Goal: Task Accomplishment & Management: Complete application form

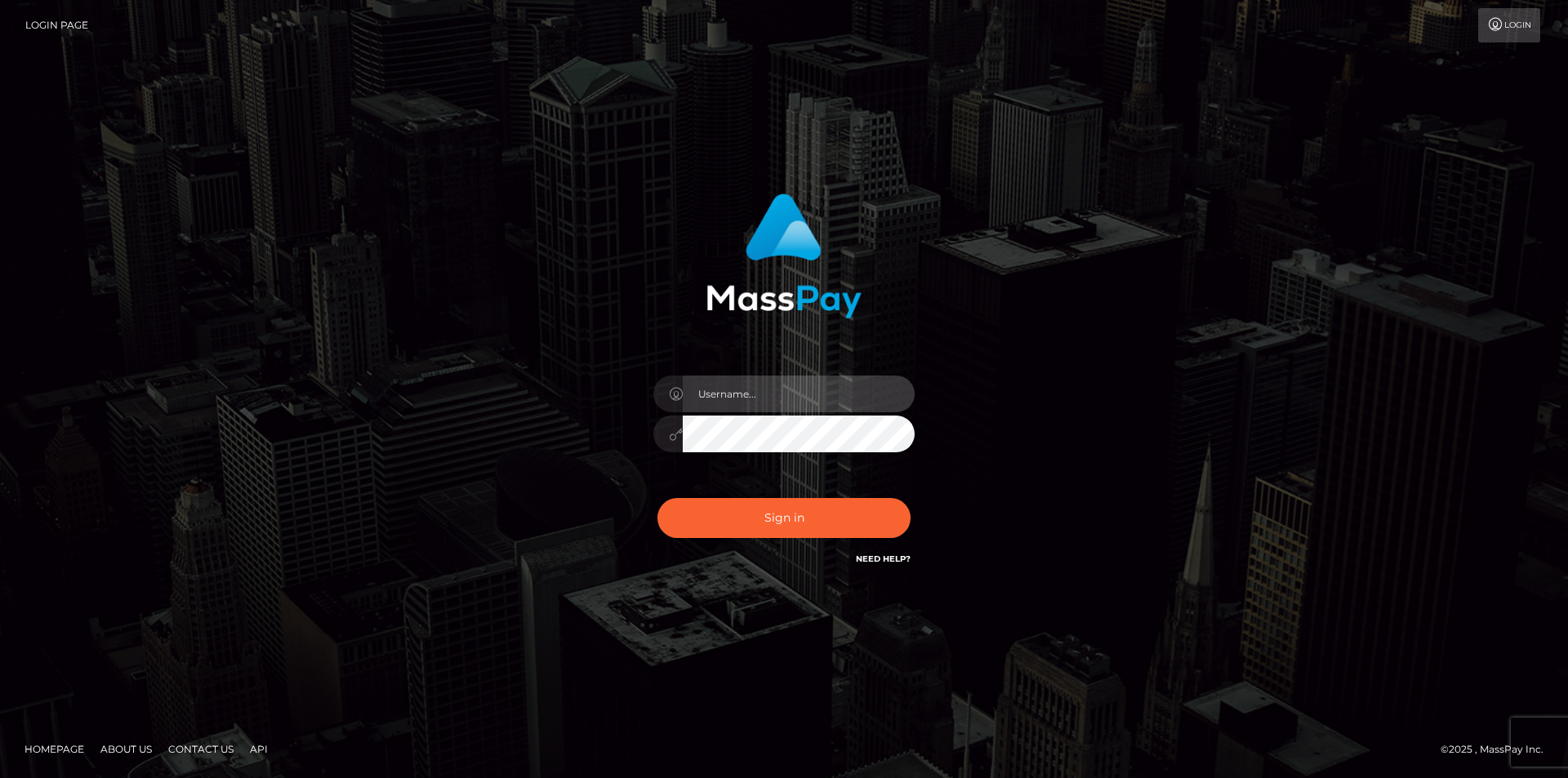
click at [711, 389] on input "text" at bounding box center [798, 393] width 232 height 36
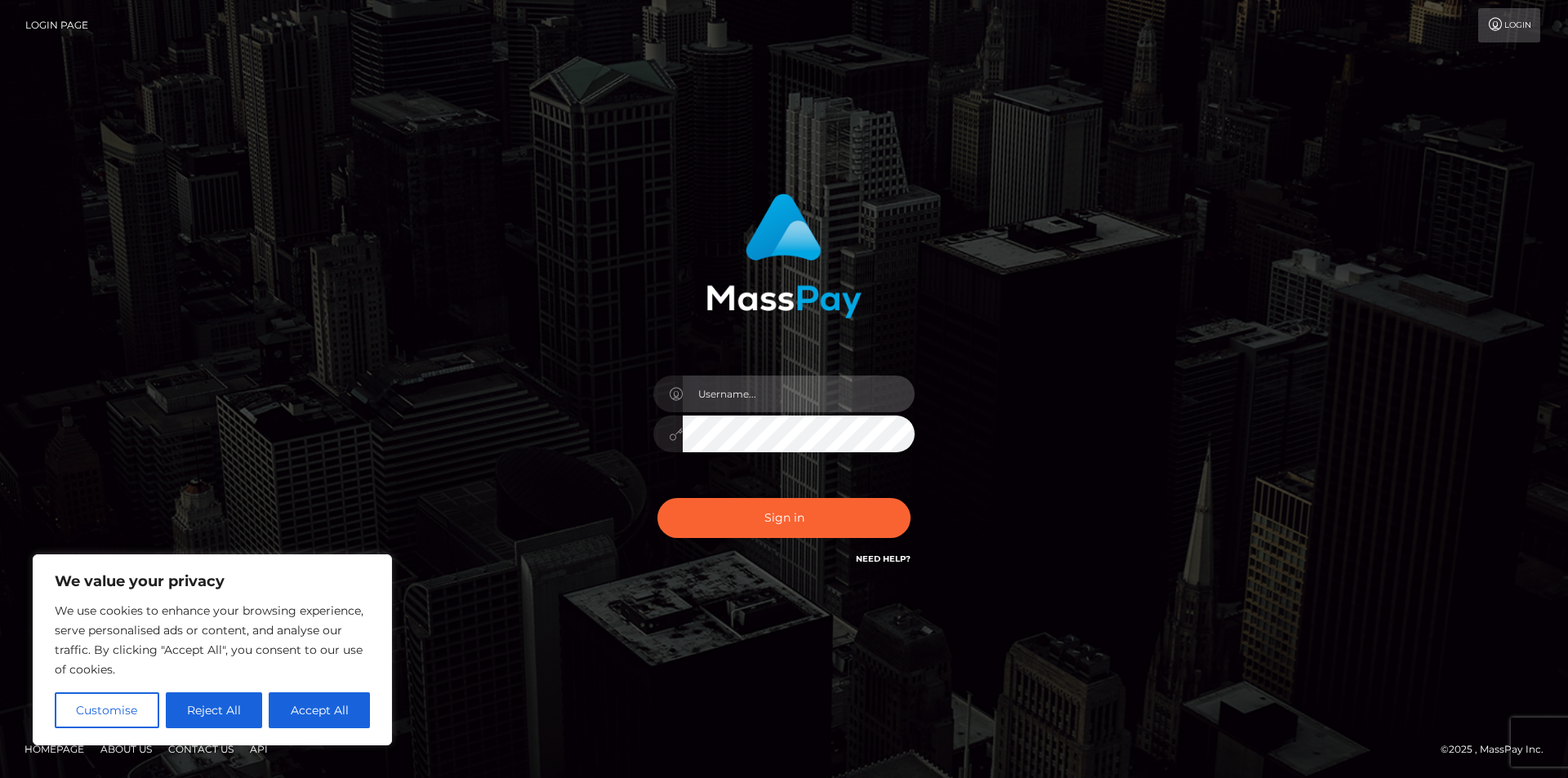
type input "[EMAIL_ADDRESS][DOMAIN_NAME]"
click at [301, 702] on button "Accept All" at bounding box center [319, 709] width 102 height 36
checkbox input "true"
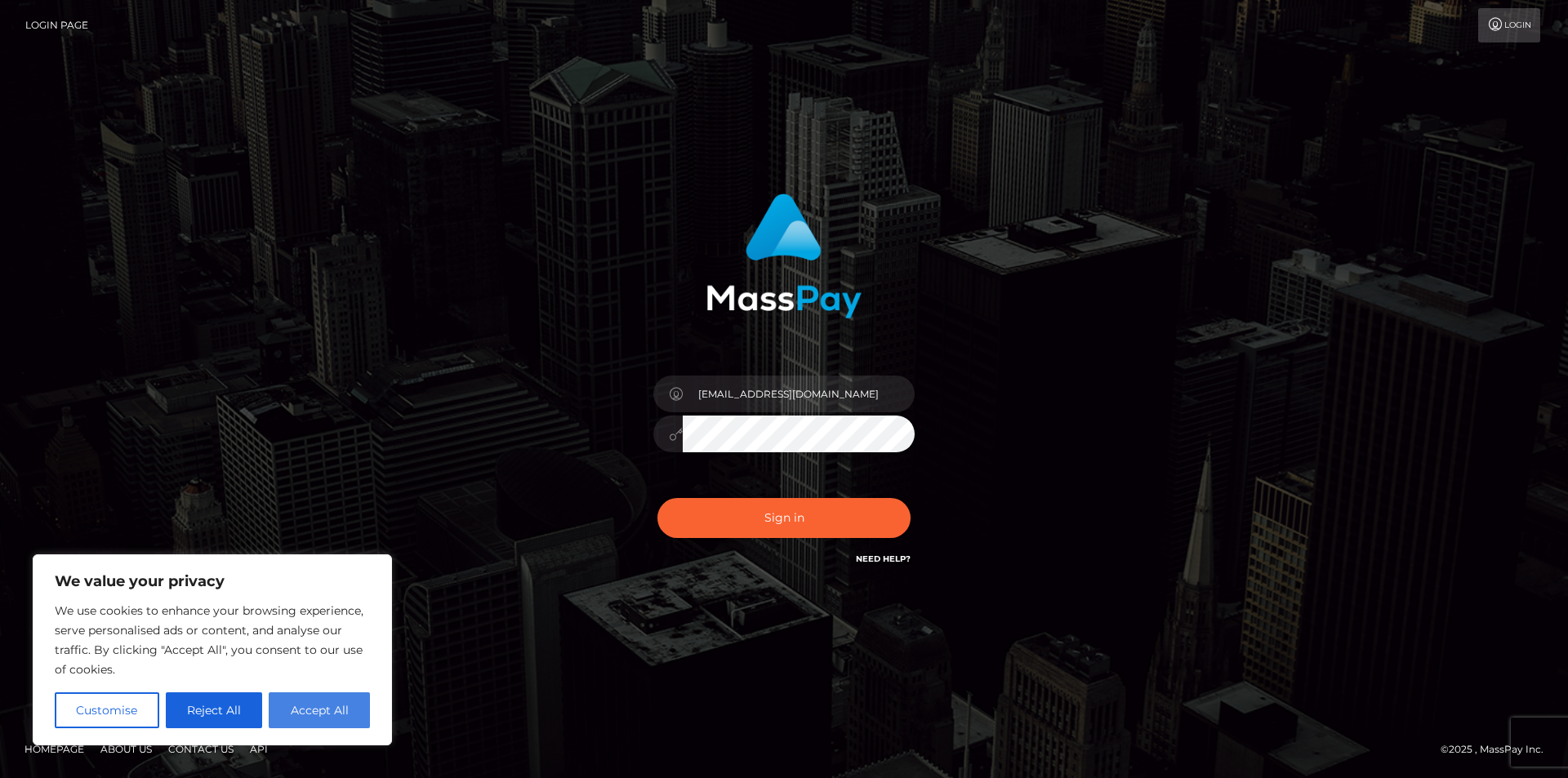
checkbox input "true"
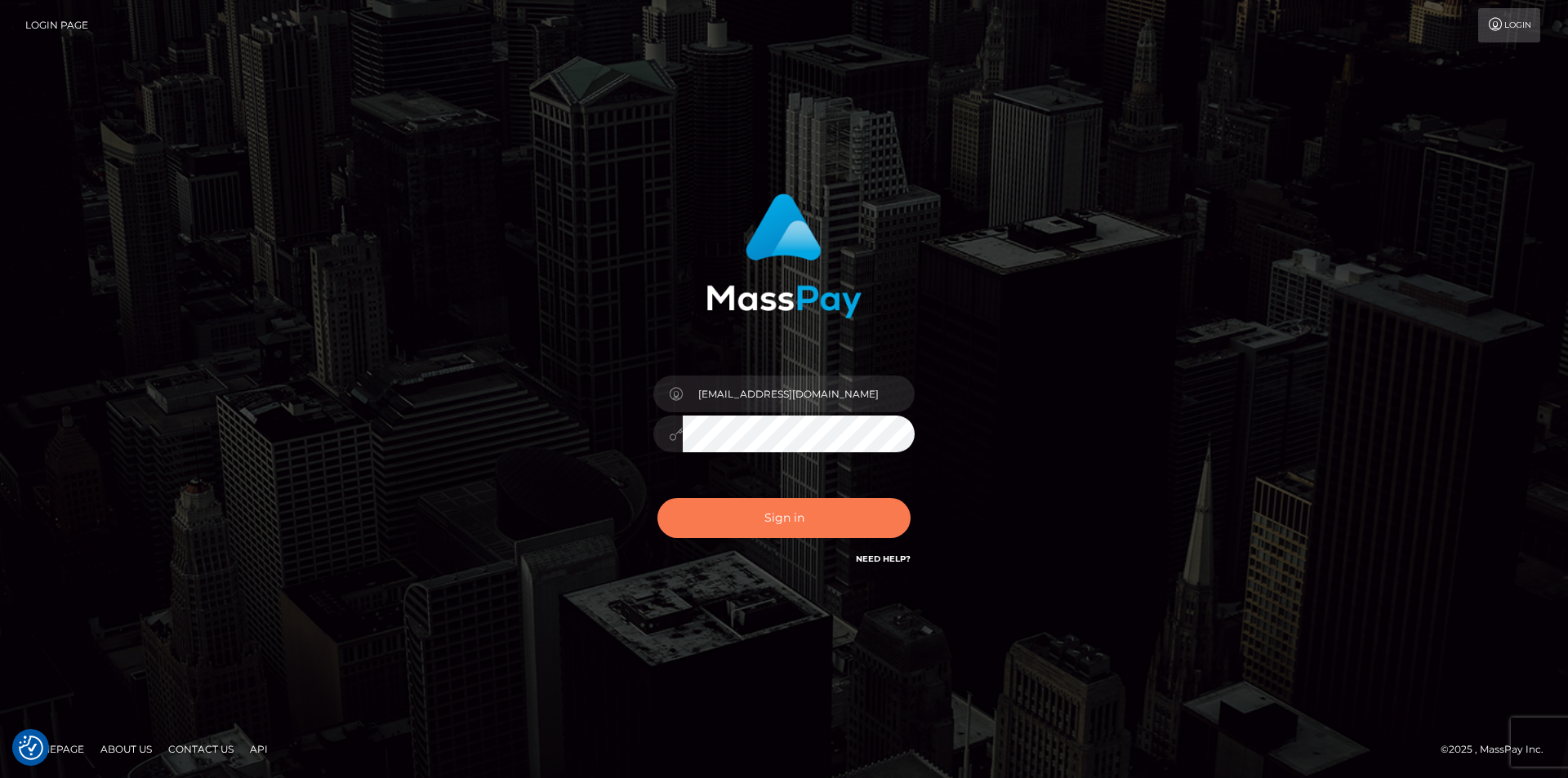
click at [784, 535] on button "Sign in" at bounding box center [784, 518] width 253 height 40
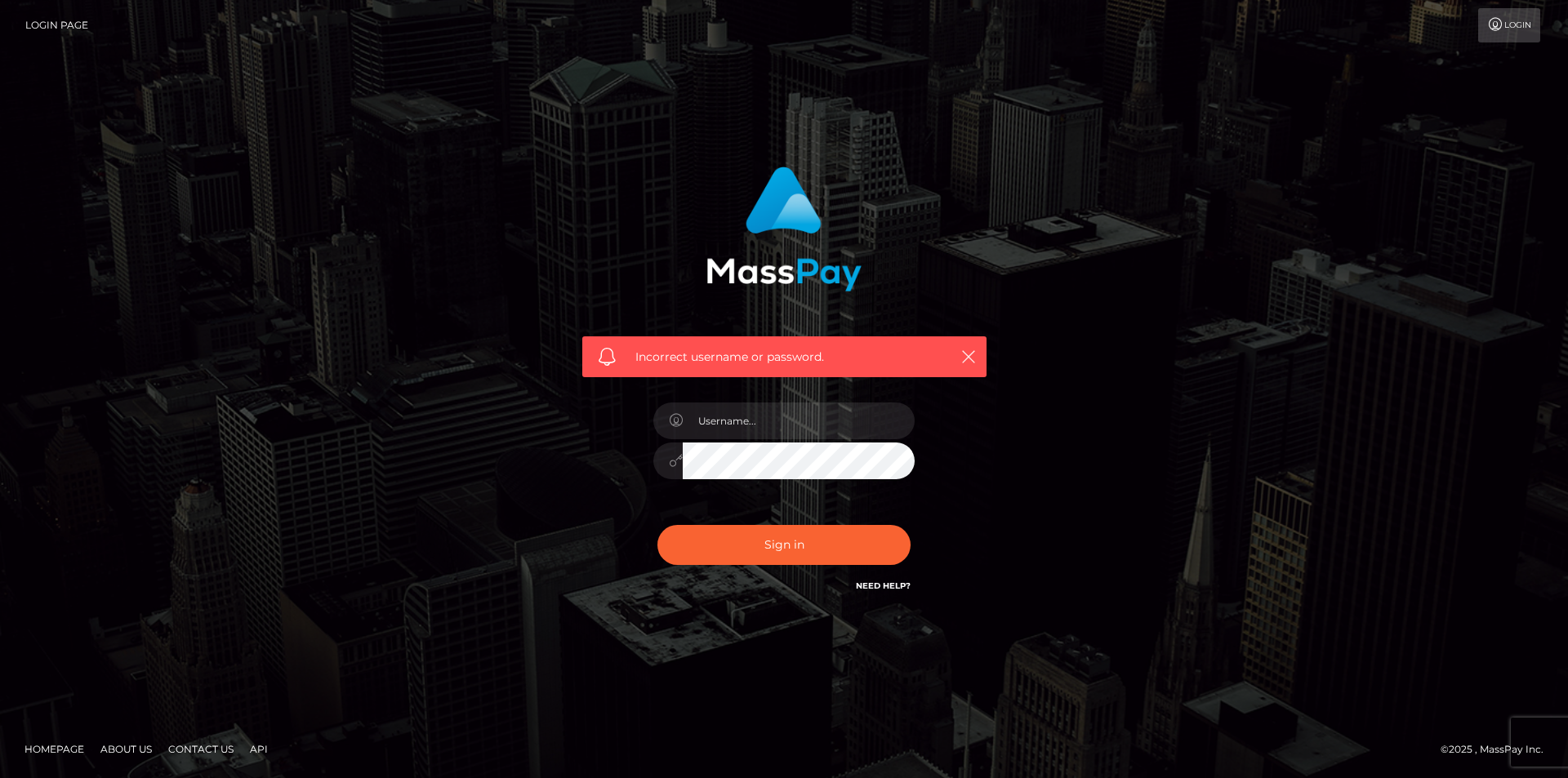
click at [900, 588] on link "Need Help?" at bounding box center [883, 585] width 55 height 10
click at [764, 438] on input "text" at bounding box center [798, 420] width 232 height 36
click at [753, 421] on input "[EMAIL_ADDRESS][DOMAIN_NAME]" at bounding box center [798, 420] width 232 height 36
click at [756, 419] on input "[EMAIL_ADDRESS][DOMAIN_NAME]" at bounding box center [798, 420] width 232 height 36
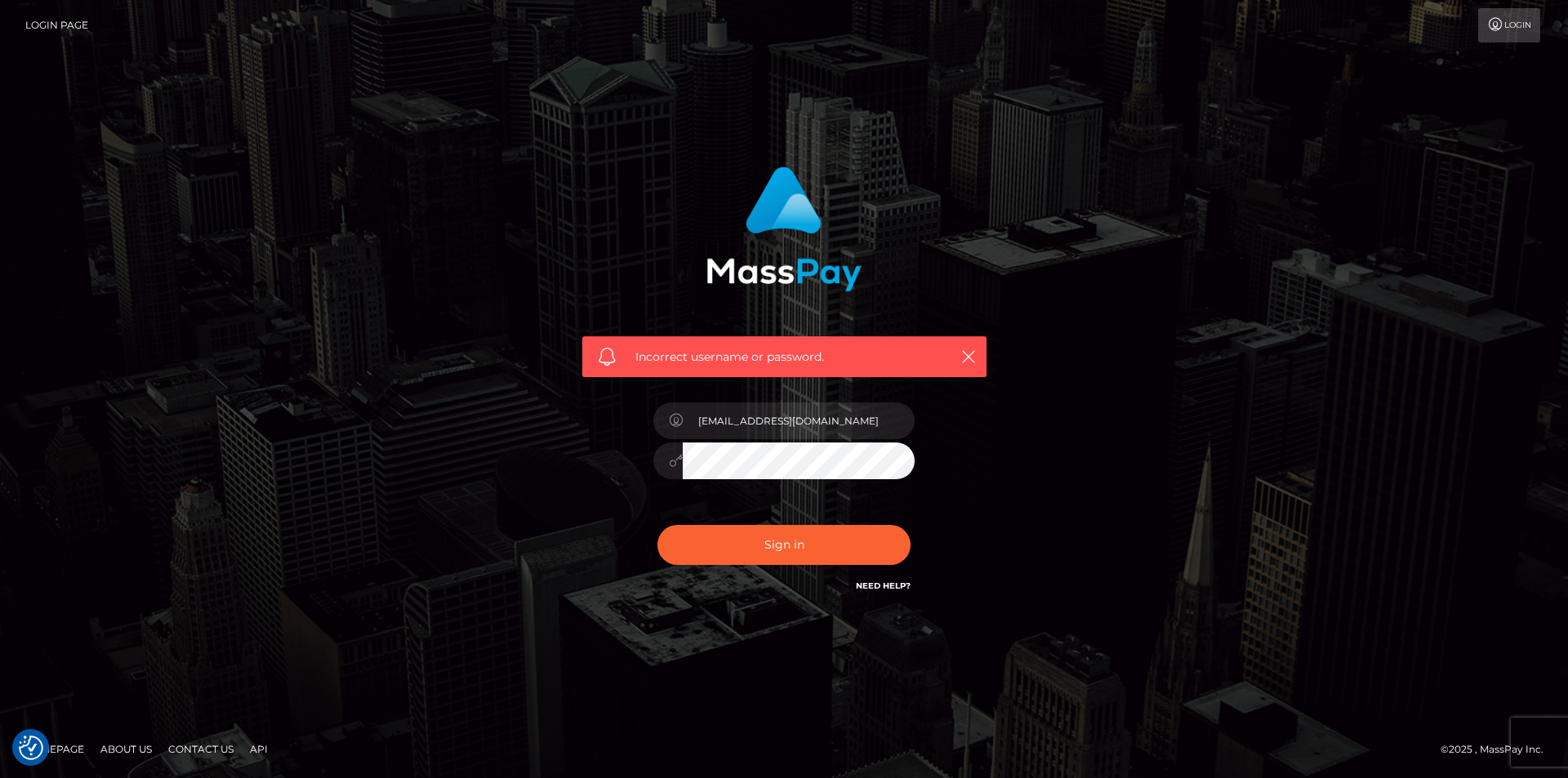
click at [756, 419] on input "[EMAIL_ADDRESS][DOMAIN_NAME]" at bounding box center [798, 420] width 232 height 36
type input "reigntina"
click at [766, 539] on button "Sign in" at bounding box center [784, 544] width 253 height 40
click at [746, 424] on input "text" at bounding box center [798, 420] width 232 height 36
click at [886, 590] on link "Need Help?" at bounding box center [883, 585] width 55 height 10
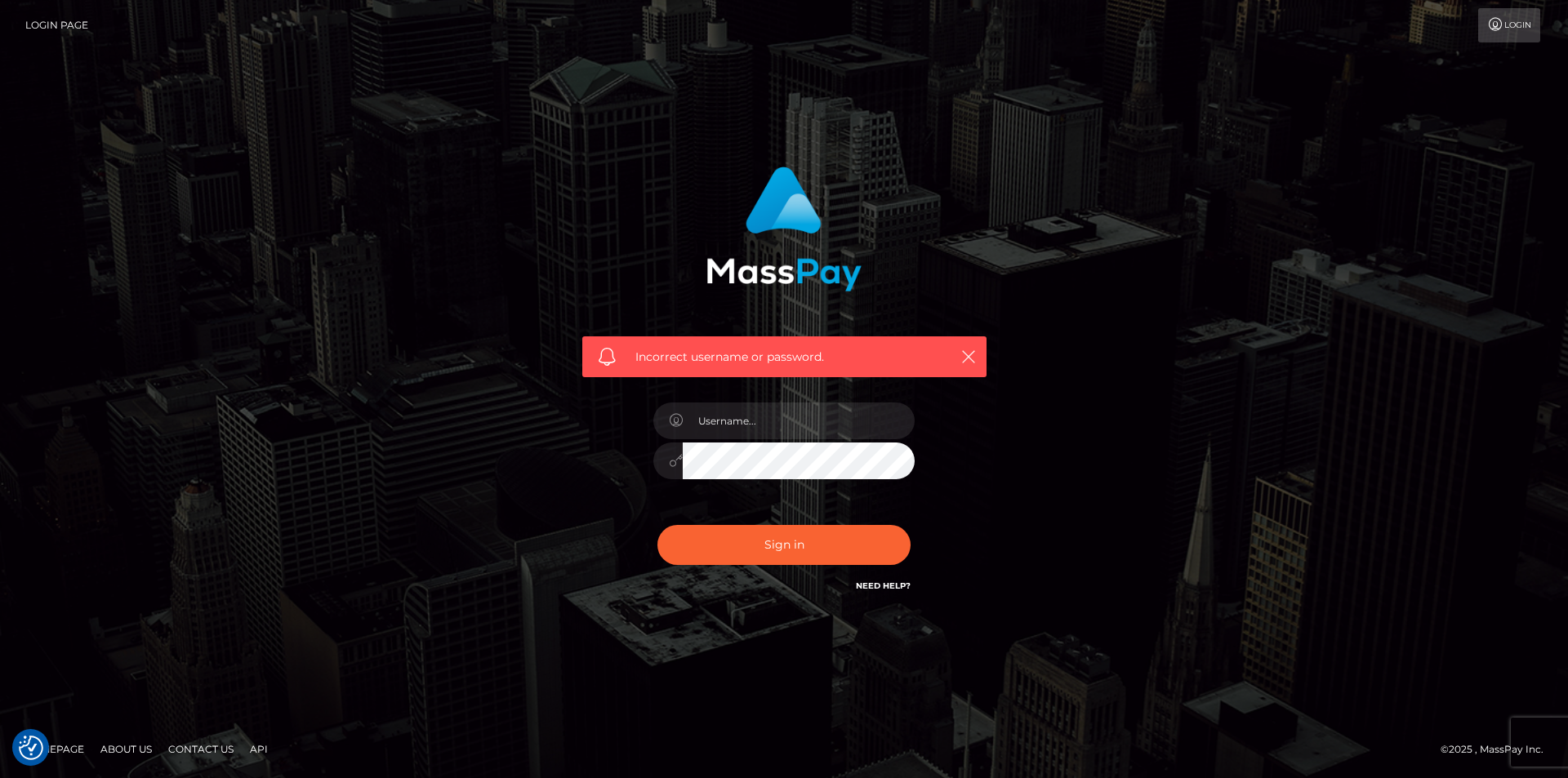
click at [891, 585] on link "Need Help?" at bounding box center [883, 585] width 55 height 10
click at [891, 586] on link "Need Help?" at bounding box center [883, 585] width 55 height 10
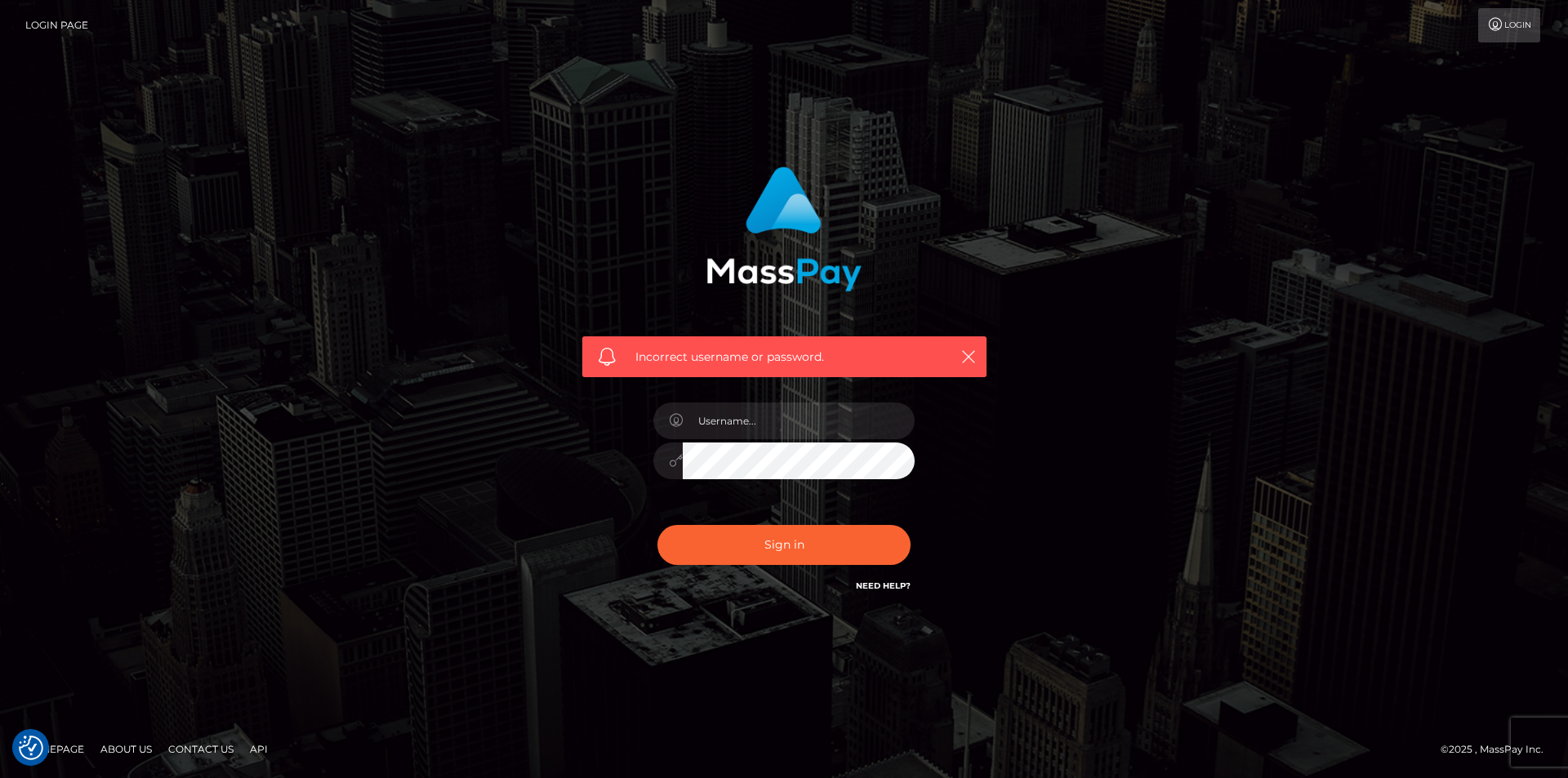
click at [891, 591] on h6 "Need Help?" at bounding box center [883, 585] width 55 height 14
click at [1495, 54] on div "Incorrect username or password." at bounding box center [784, 389] width 1568 height 715
click at [1499, 36] on link "Login" at bounding box center [1508, 24] width 62 height 34
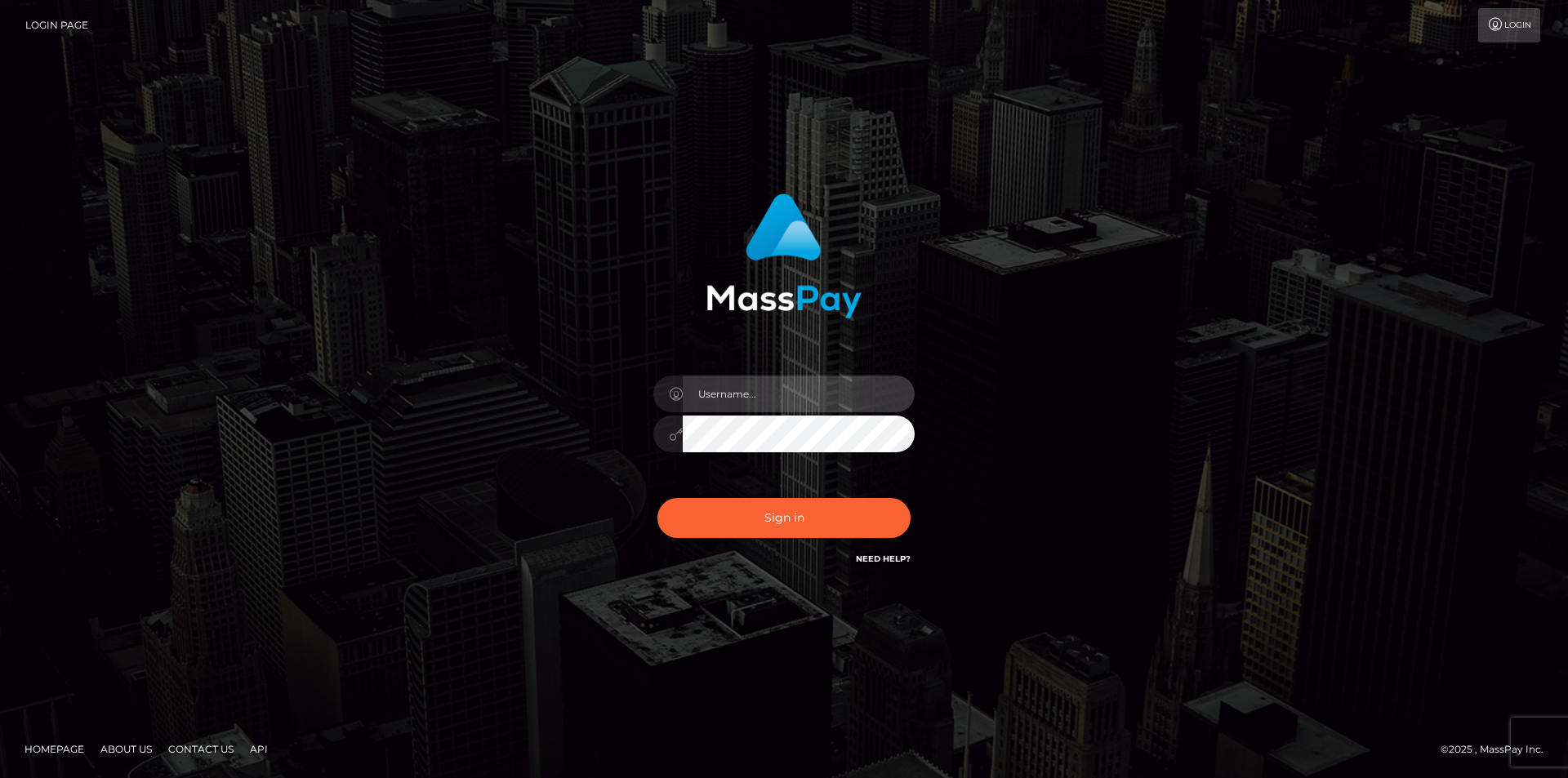
click at [758, 392] on input "text" at bounding box center [798, 393] width 232 height 36
click at [766, 388] on input "text" at bounding box center [798, 393] width 232 height 36
click at [777, 396] on input "text" at bounding box center [798, 393] width 232 height 36
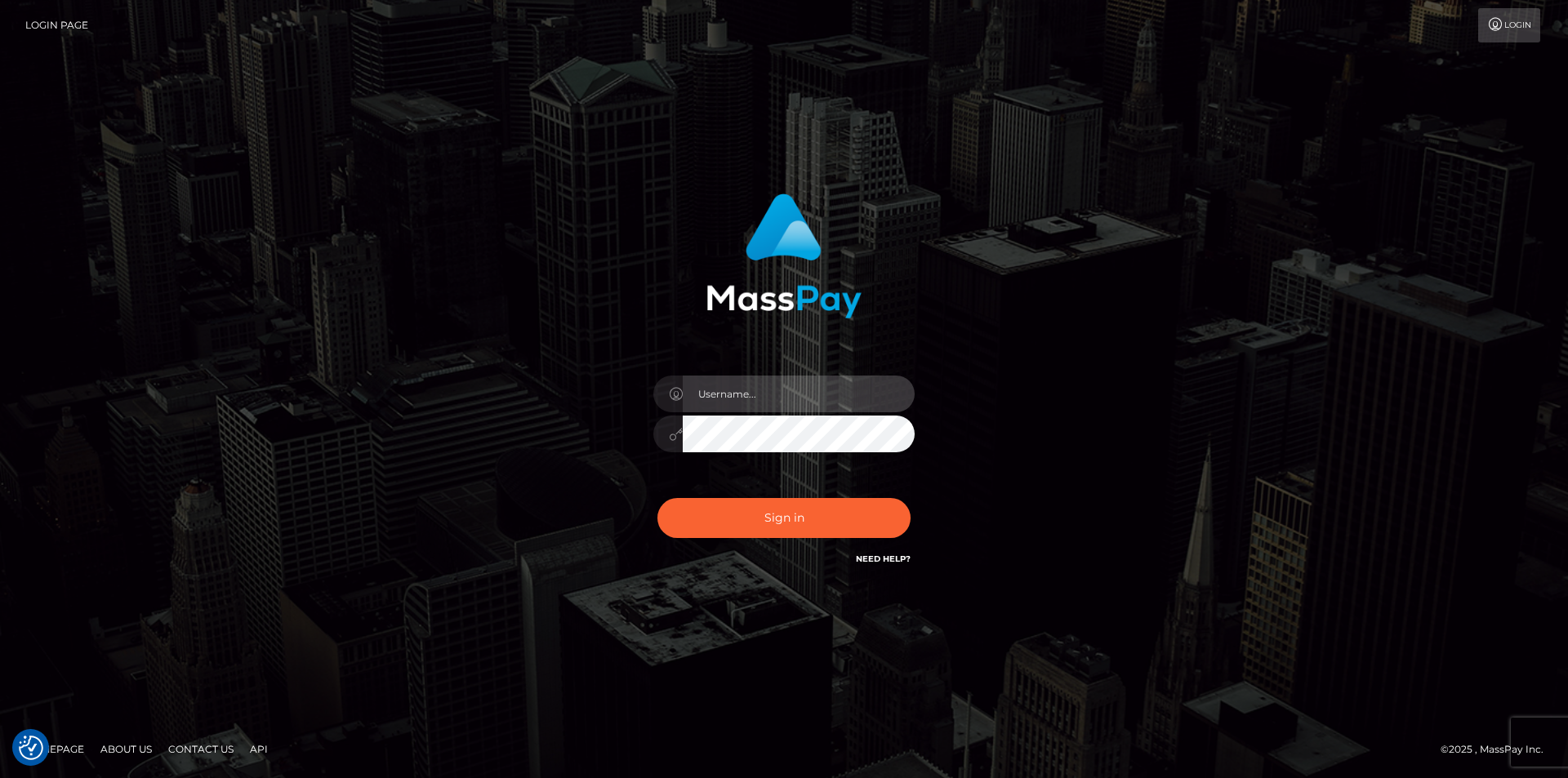
drag, startPoint x: 771, startPoint y: 394, endPoint x: 885, endPoint y: 388, distance: 114.2
click at [885, 388] on input "text" at bounding box center [798, 393] width 232 height 36
click at [881, 391] on input "text" at bounding box center [798, 393] width 232 height 36
click at [1113, 500] on div "Sign in" at bounding box center [784, 389] width 931 height 415
click at [996, 465] on div "[EMAIL_ADDRESS][DOMAIN_NAME]" at bounding box center [784, 381] width 429 height 399
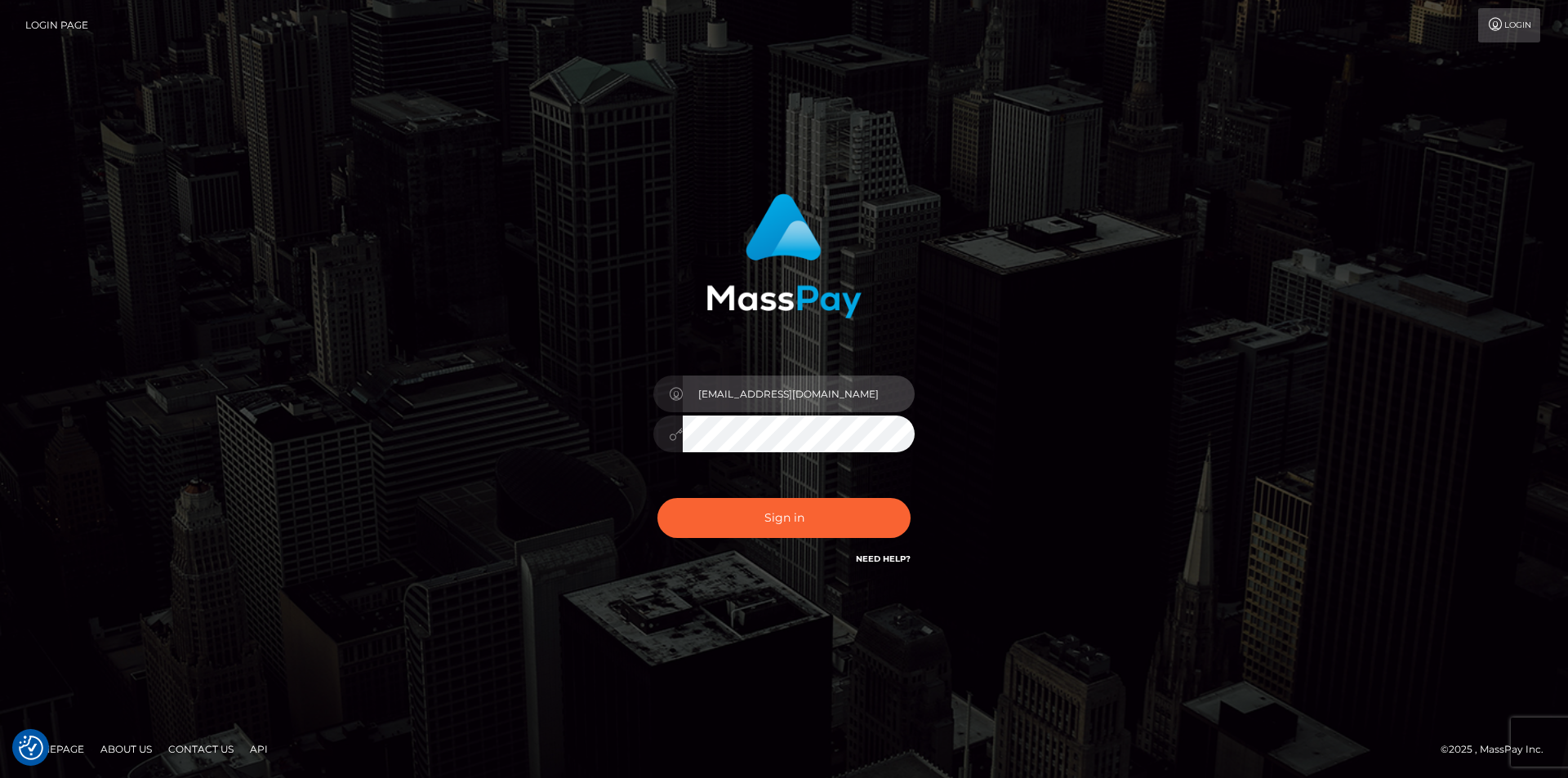
drag, startPoint x: 850, startPoint y: 389, endPoint x: 772, endPoint y: 394, distance: 78.2
click at [772, 394] on input "[EMAIL_ADDRESS][DOMAIN_NAME]" at bounding box center [798, 393] width 232 height 36
type input "goddesstinaca"
click at [1109, 570] on div "goddesstinaca Sign in" at bounding box center [784, 389] width 931 height 415
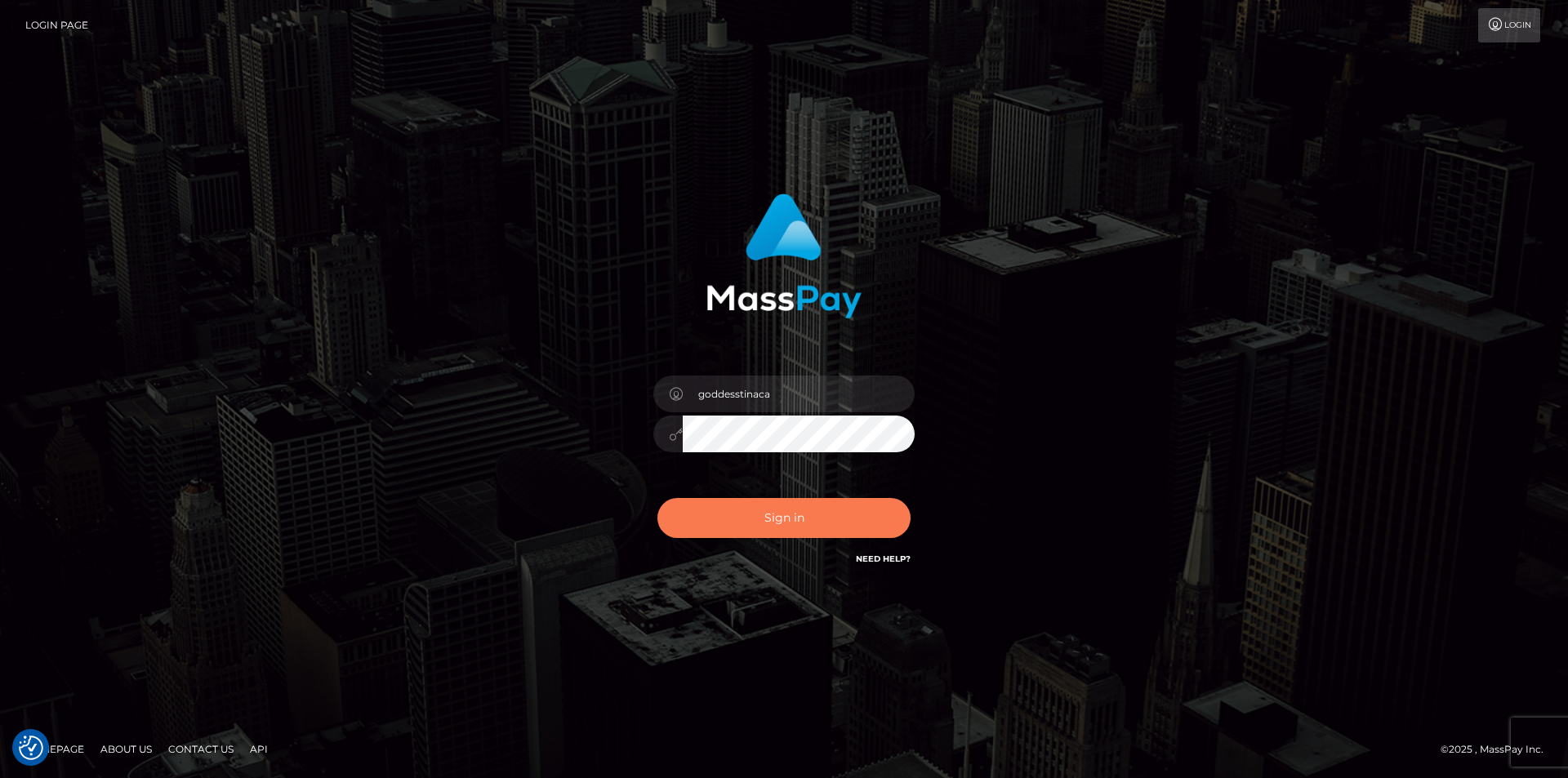
click at [824, 526] on button "Sign in" at bounding box center [784, 518] width 253 height 40
